Goal: Task Accomplishment & Management: Manage account settings

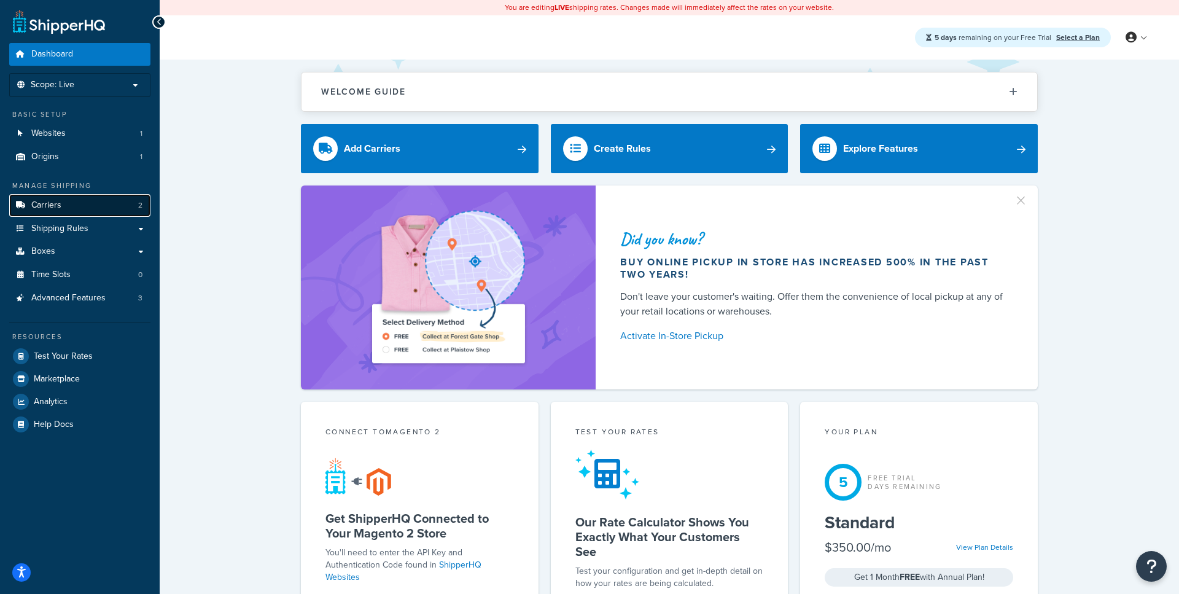
click at [95, 210] on link "Carriers 2" at bounding box center [79, 205] width 141 height 23
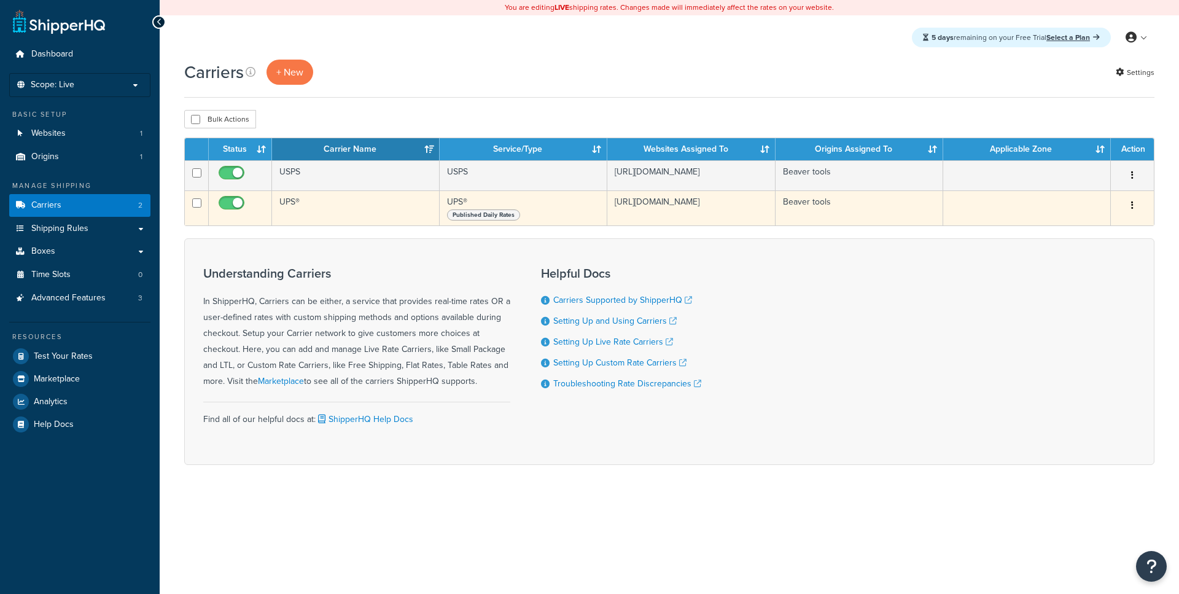
click at [348, 224] on td "UPS®" at bounding box center [356, 207] width 168 height 35
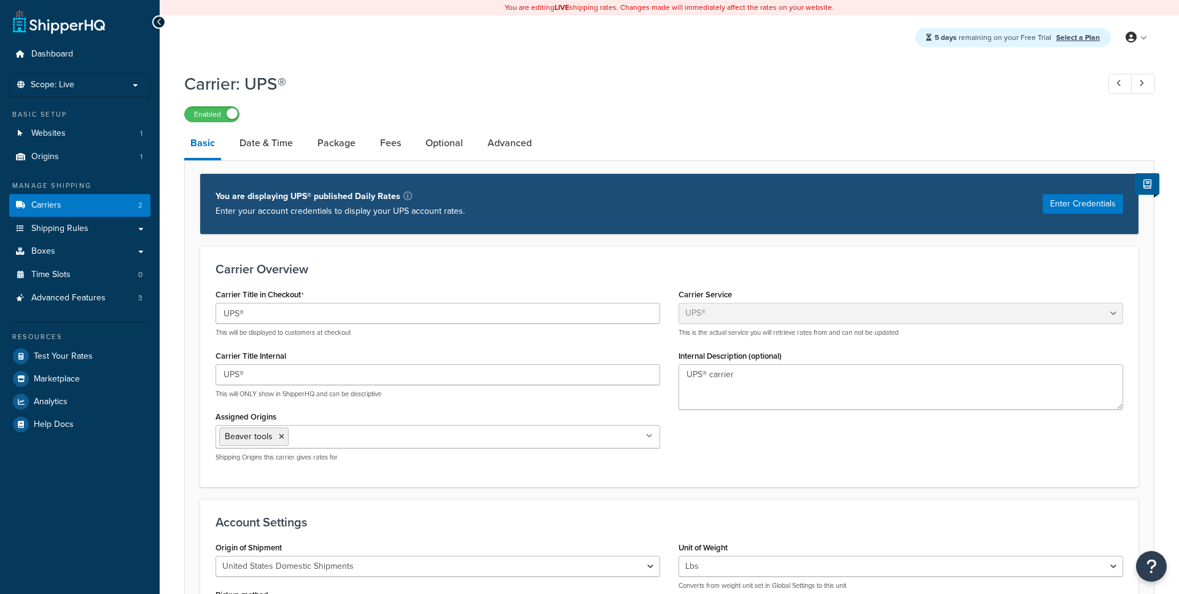
select select "ups"
click at [457, 145] on link "Optional" at bounding box center [445, 142] width 50 height 29
select select "business"
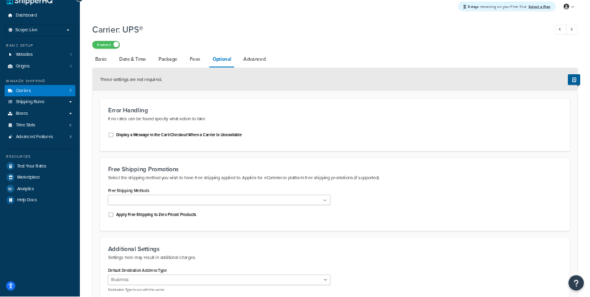
scroll to position [20, 0]
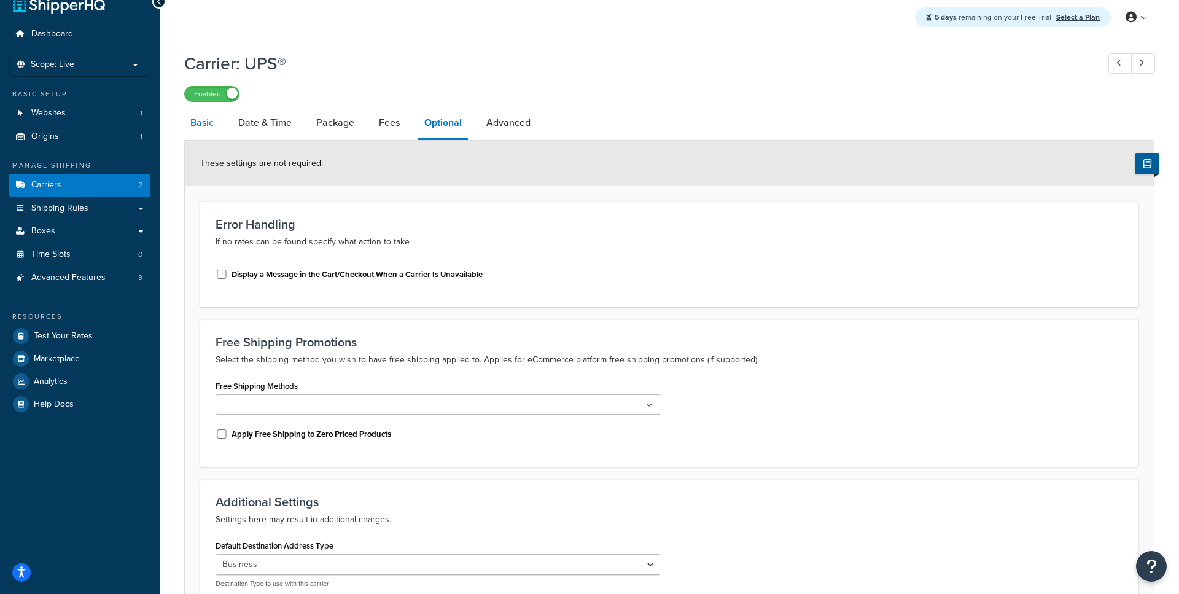
click at [213, 126] on link "Basic" at bounding box center [202, 122] width 36 height 29
select select "ups"
